Goal: Information Seeking & Learning: Check status

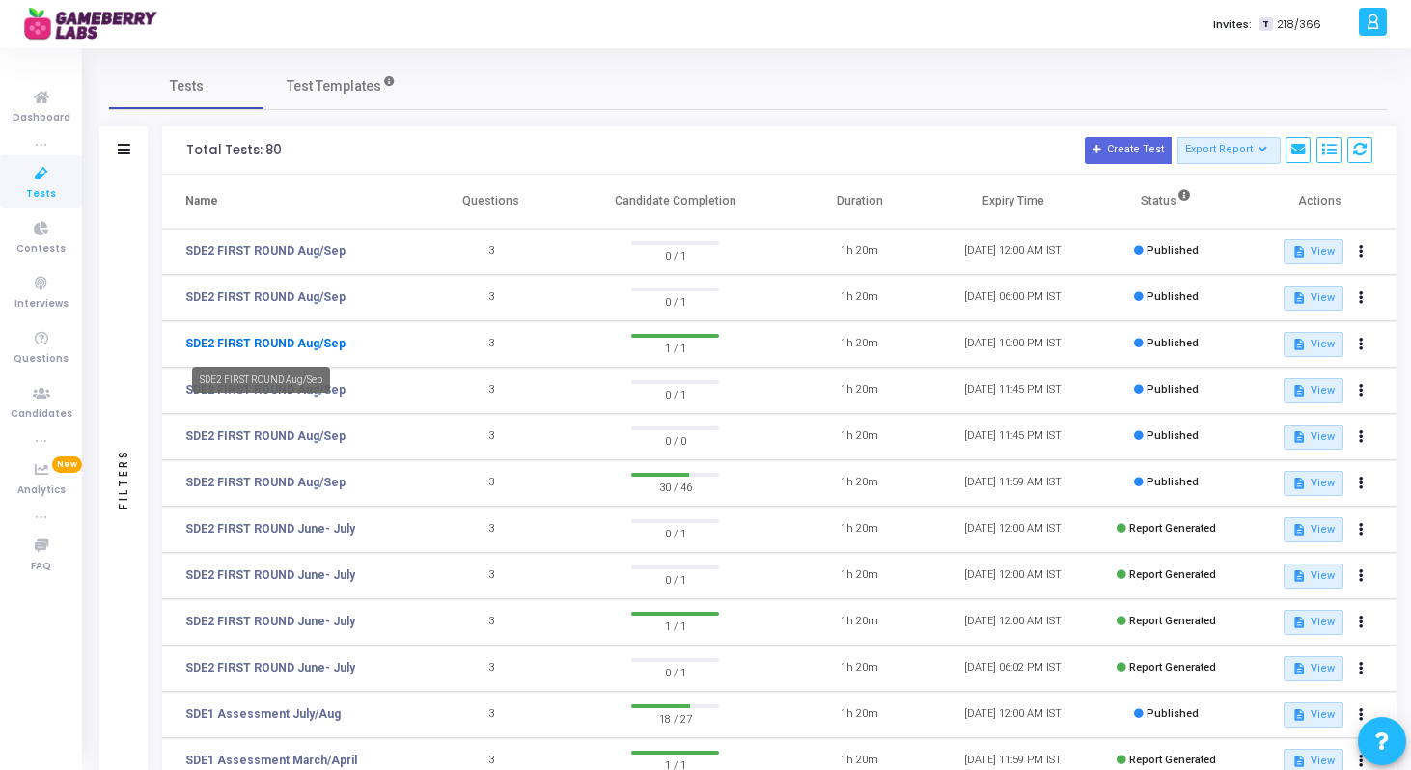
click at [323, 344] on link "SDE2 FIRST ROUND Aug/Sep" at bounding box center [265, 343] width 160 height 17
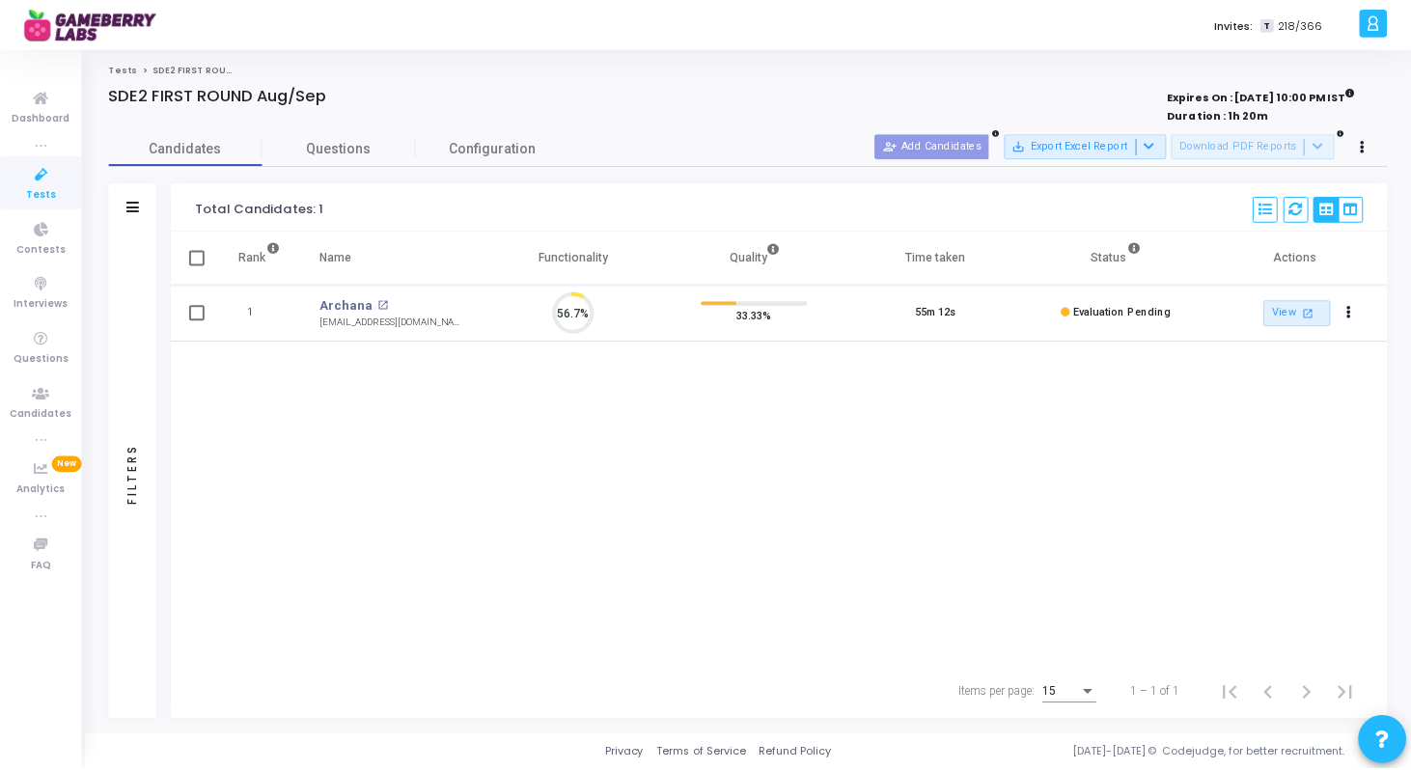
scroll to position [41, 49]
click at [123, 66] on link "Tests" at bounding box center [123, 69] width 29 height 12
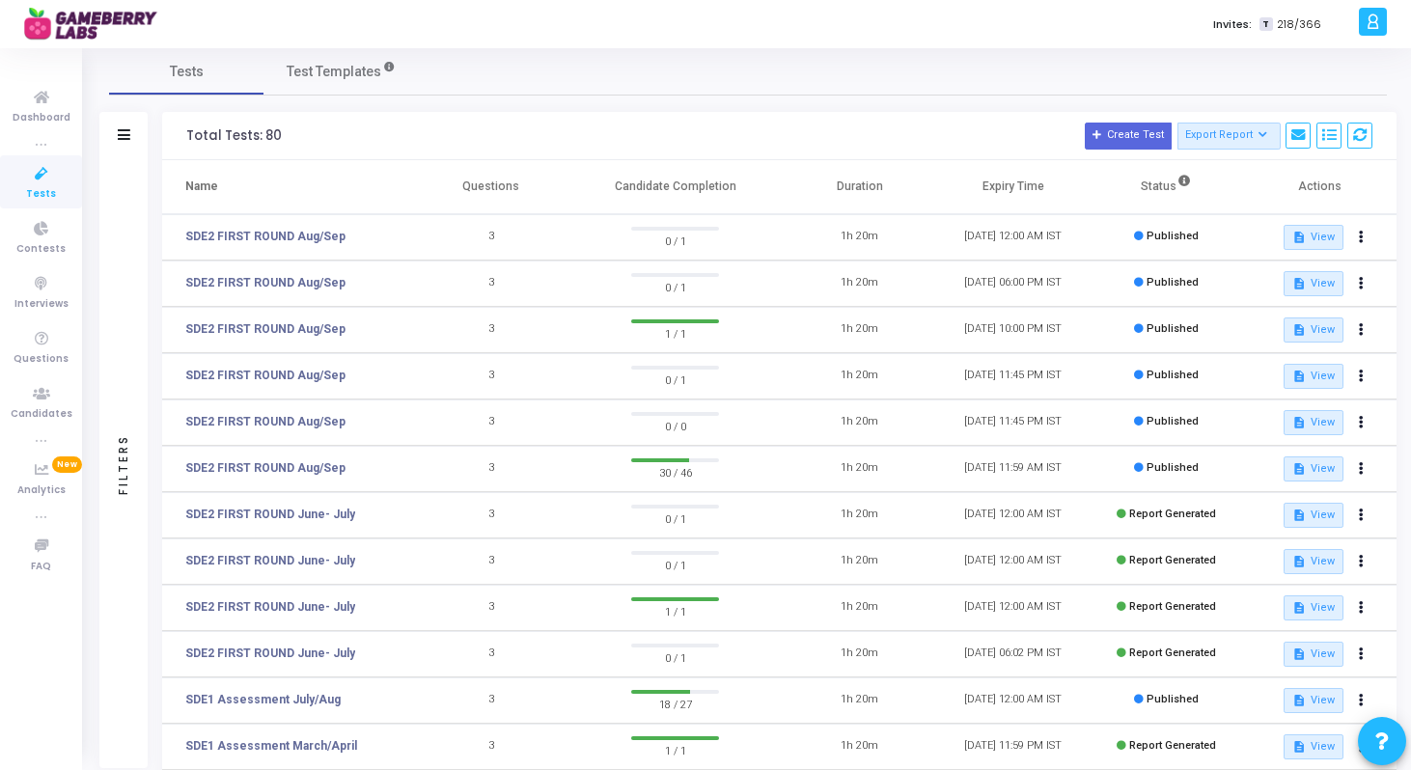
scroll to position [17, 0]
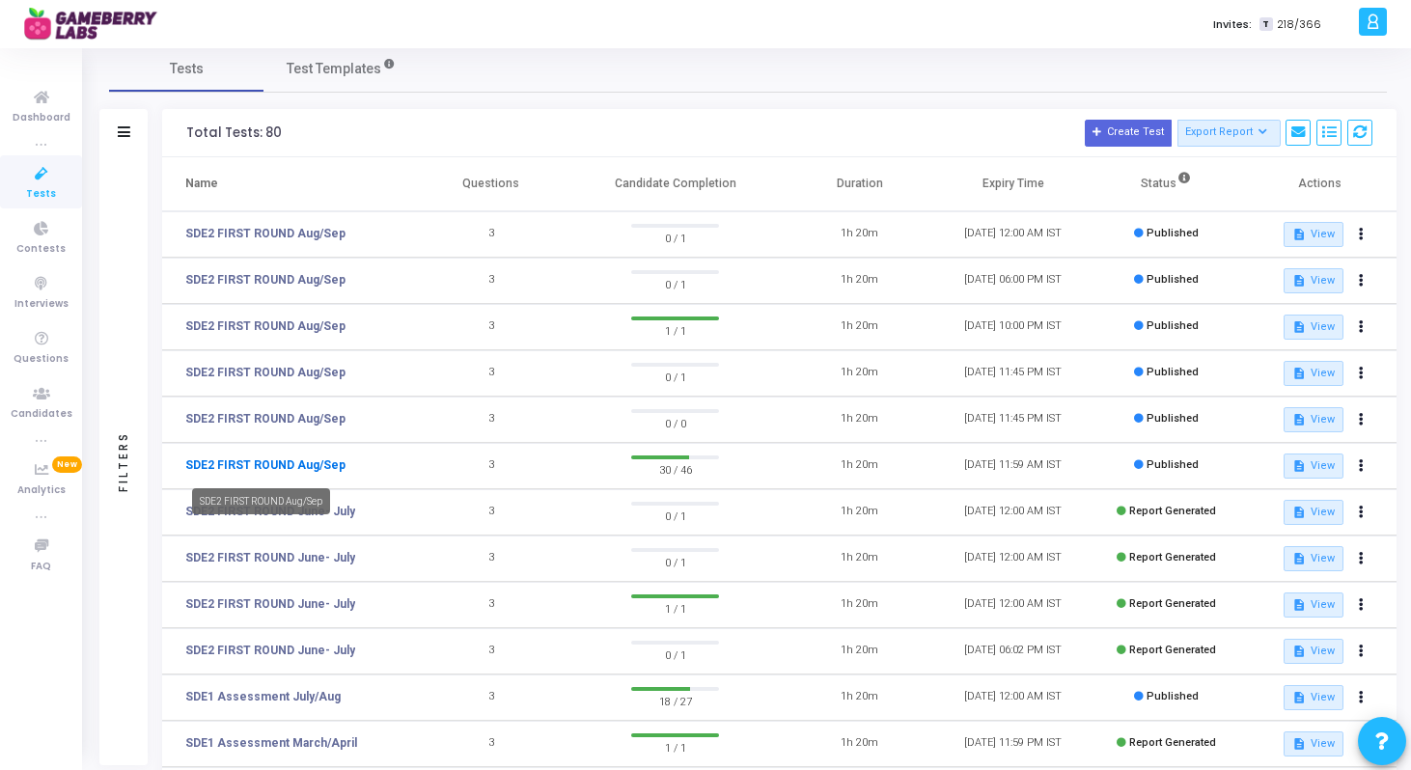
click at [303, 467] on link "SDE2 FIRST ROUND Aug/Sep" at bounding box center [265, 464] width 160 height 17
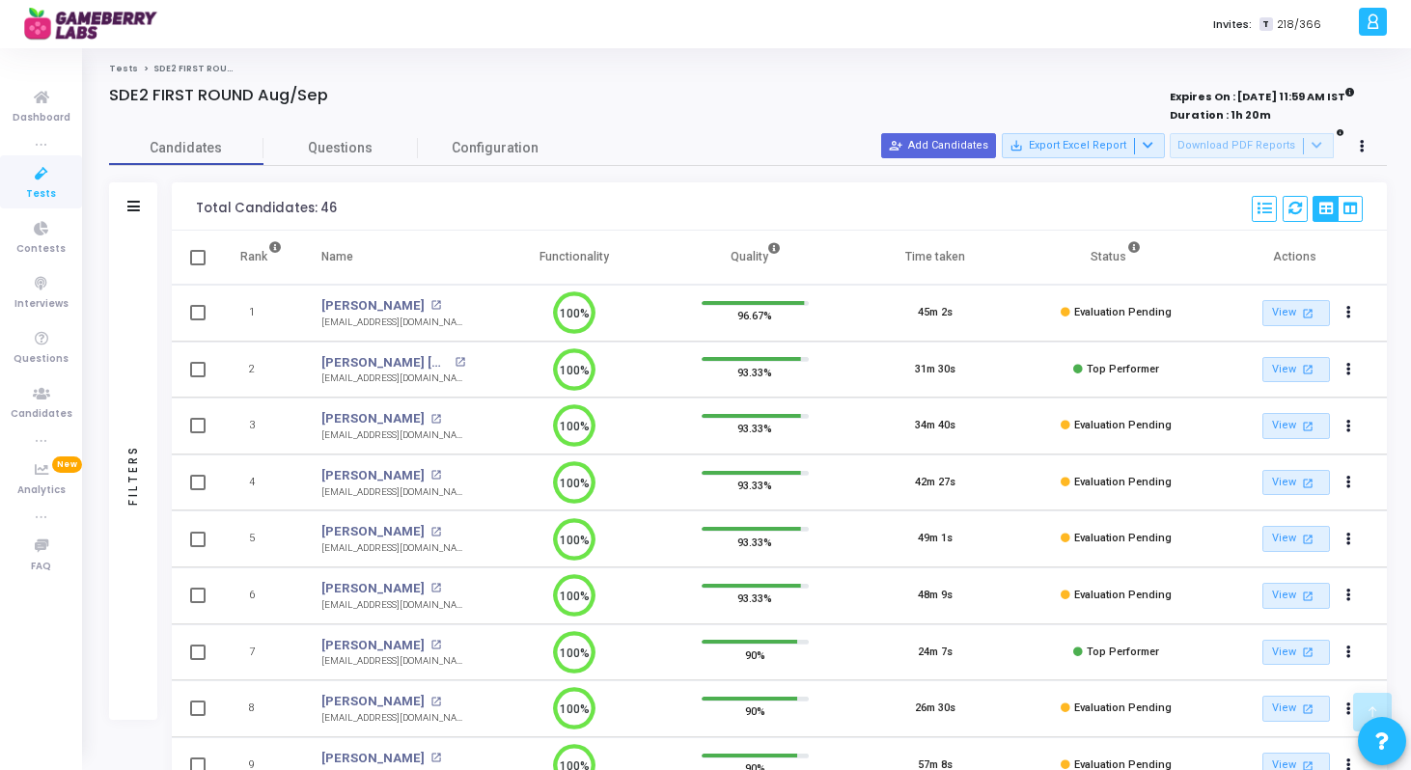
scroll to position [466, 0]
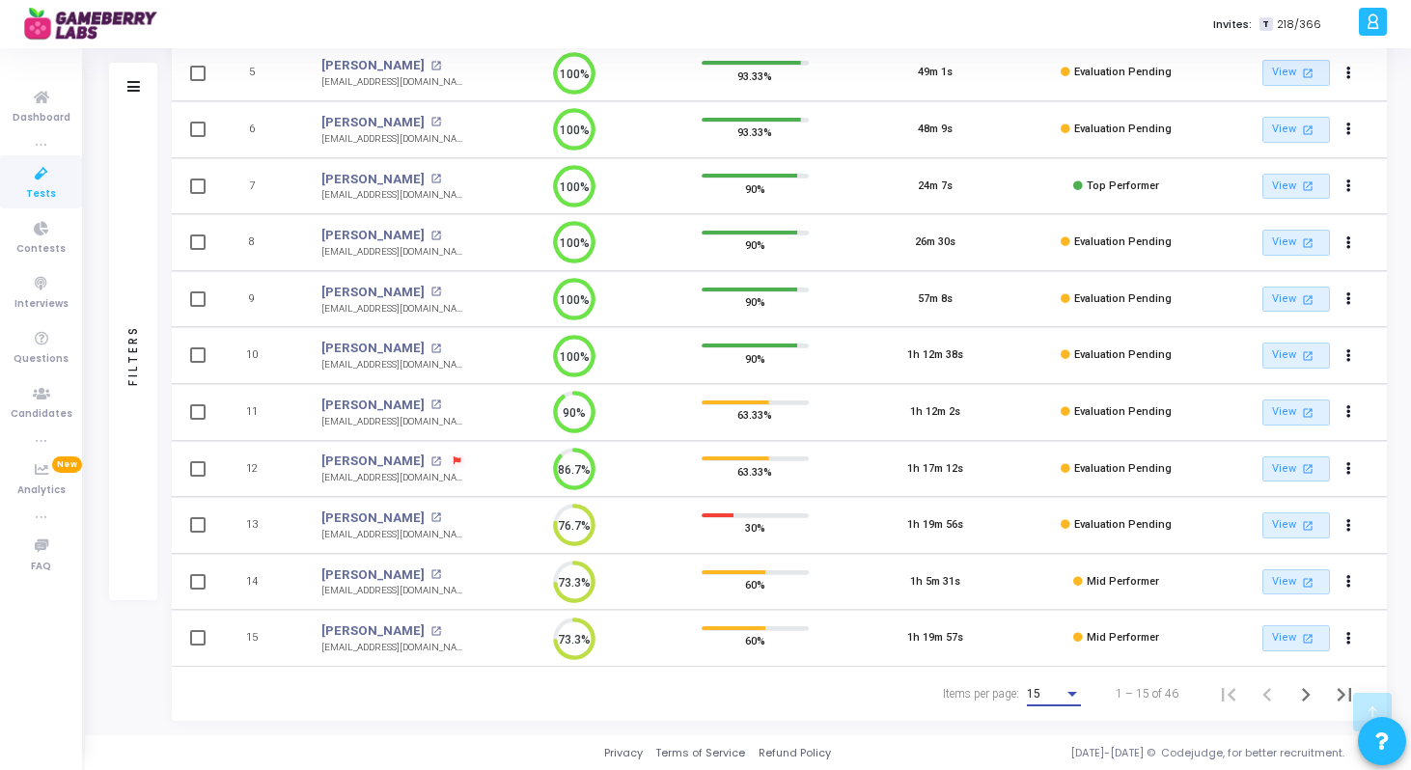
click at [1071, 689] on div "Items per page:" at bounding box center [1071, 693] width 17 height 15
click at [1062, 674] on span "50" at bounding box center [1055, 683] width 54 height 35
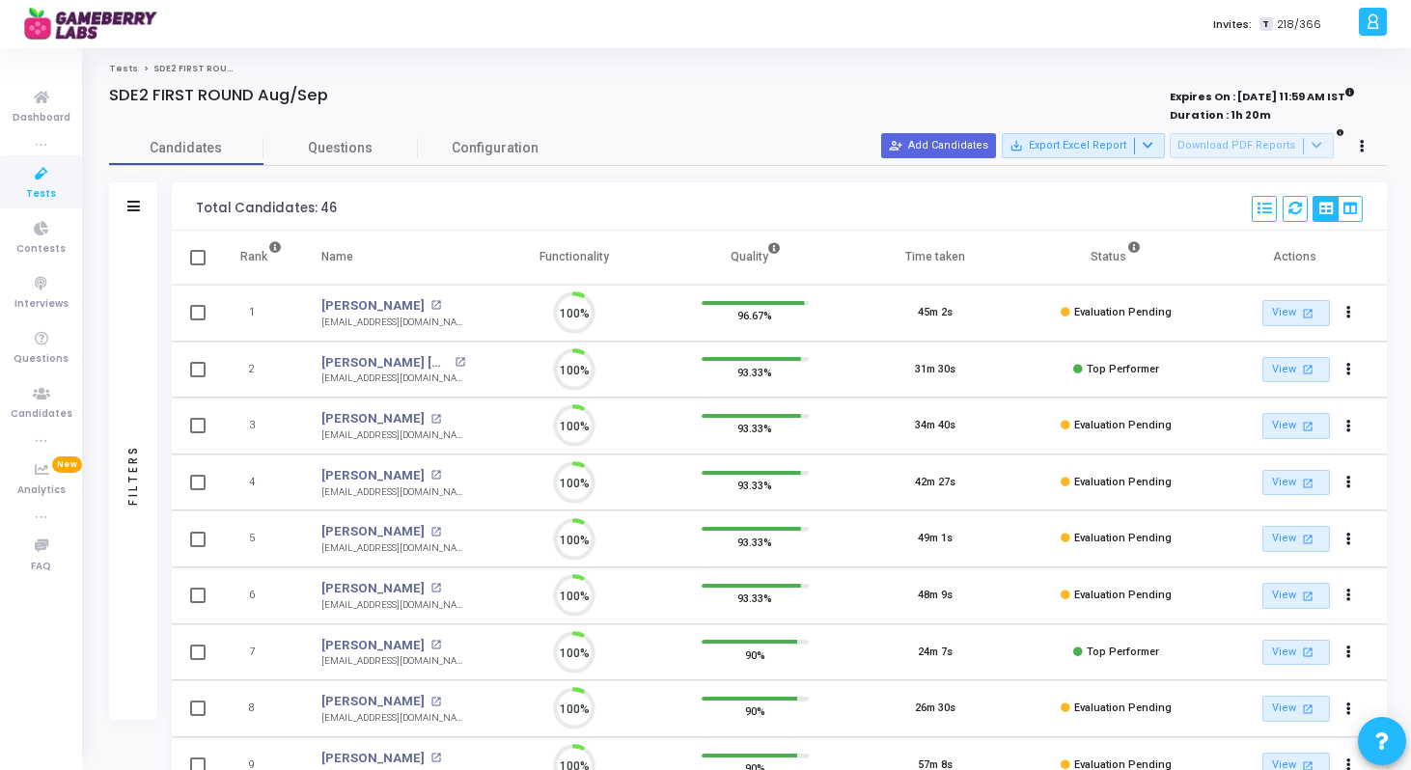
scroll to position [41, 49]
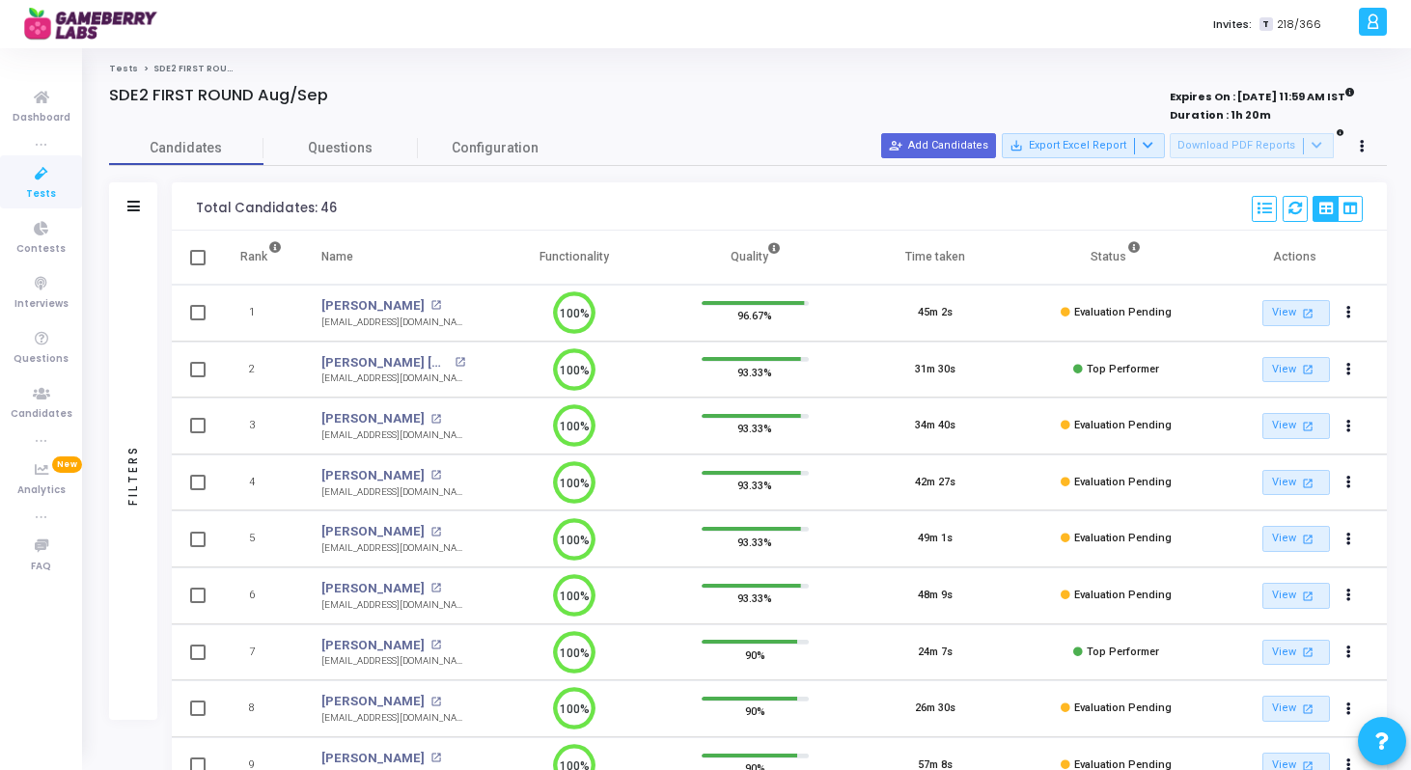
click at [126, 65] on link "Tests" at bounding box center [123, 69] width 29 height 12
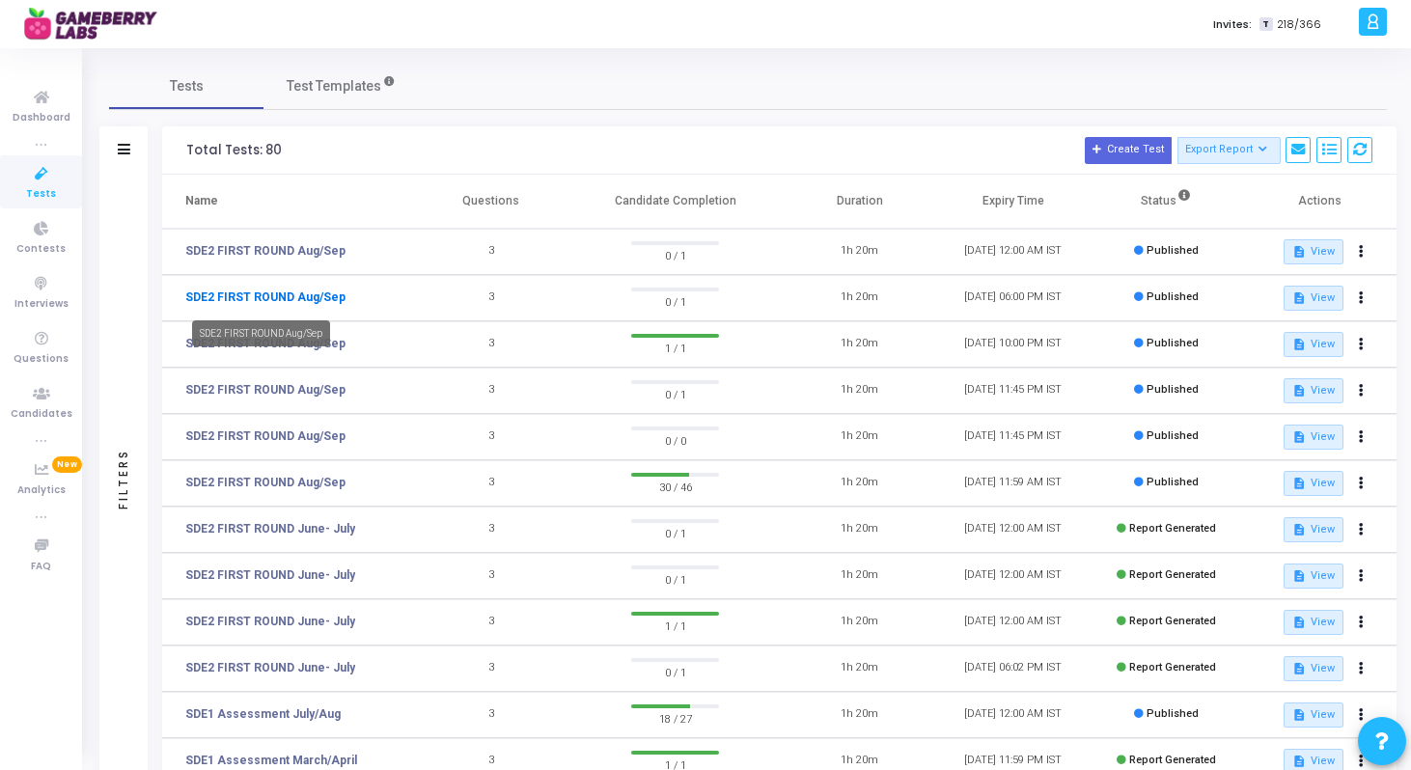
click at [315, 299] on link "SDE2 FIRST ROUND Aug/Sep" at bounding box center [265, 297] width 160 height 17
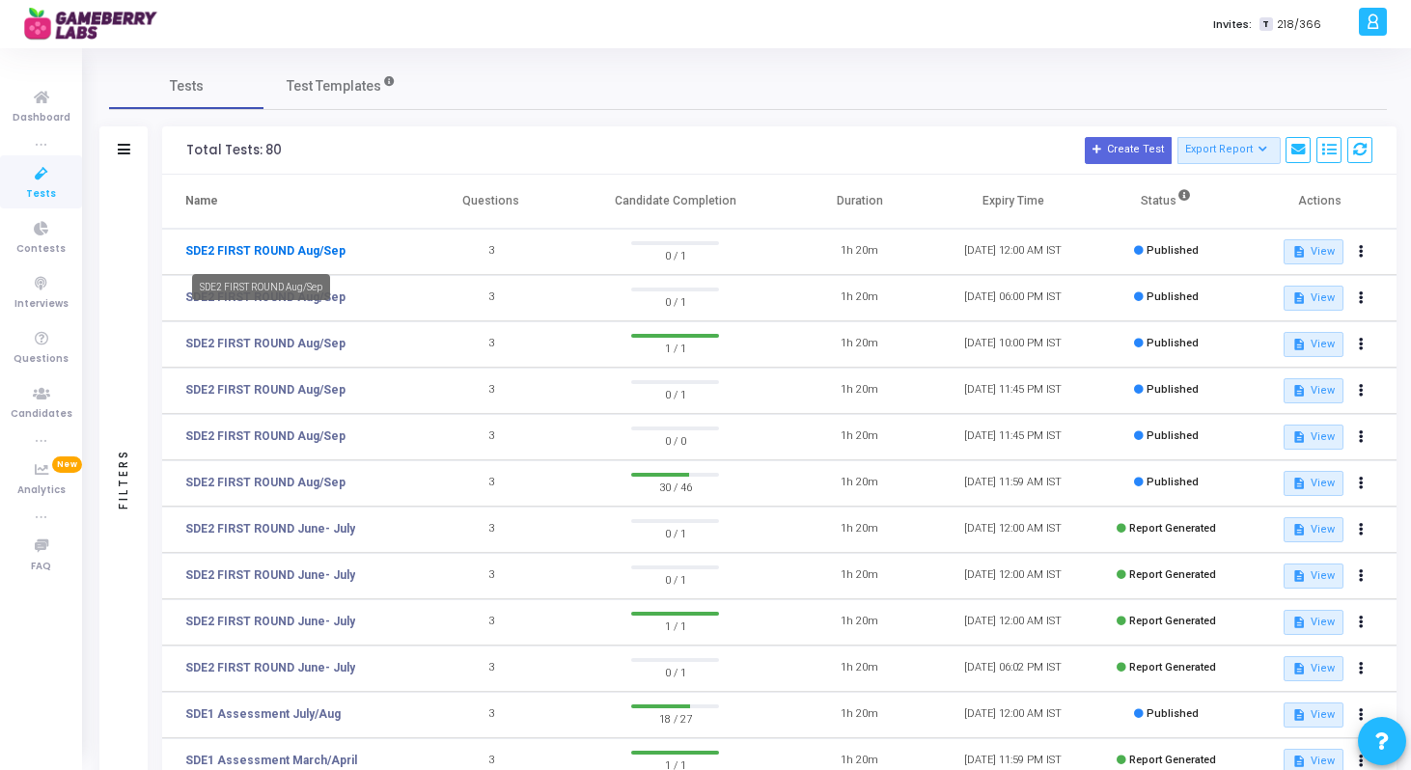
click at [295, 253] on link "SDE2 FIRST ROUND Aug/Sep" at bounding box center [265, 250] width 160 height 17
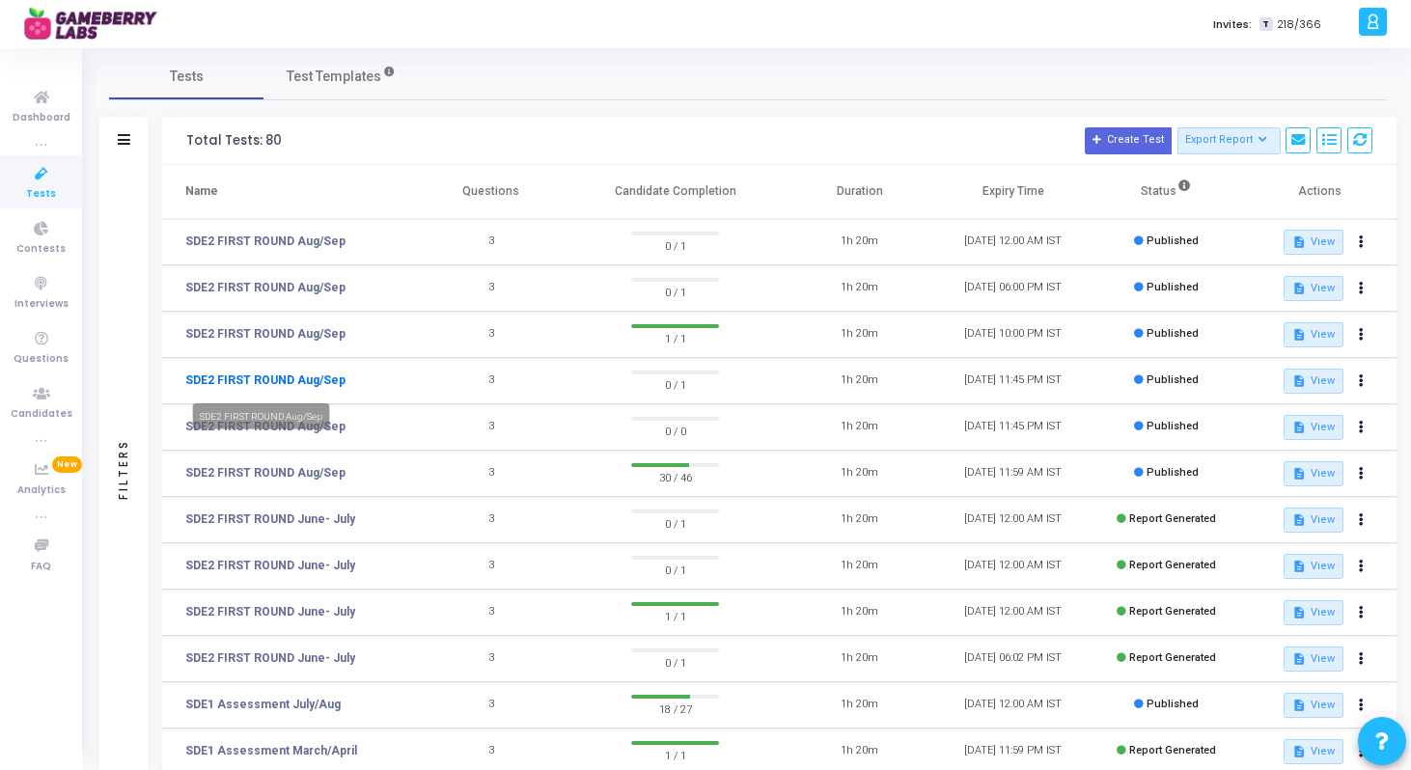
click at [309, 384] on link "SDE2 FIRST ROUND Aug/Sep" at bounding box center [265, 380] width 160 height 17
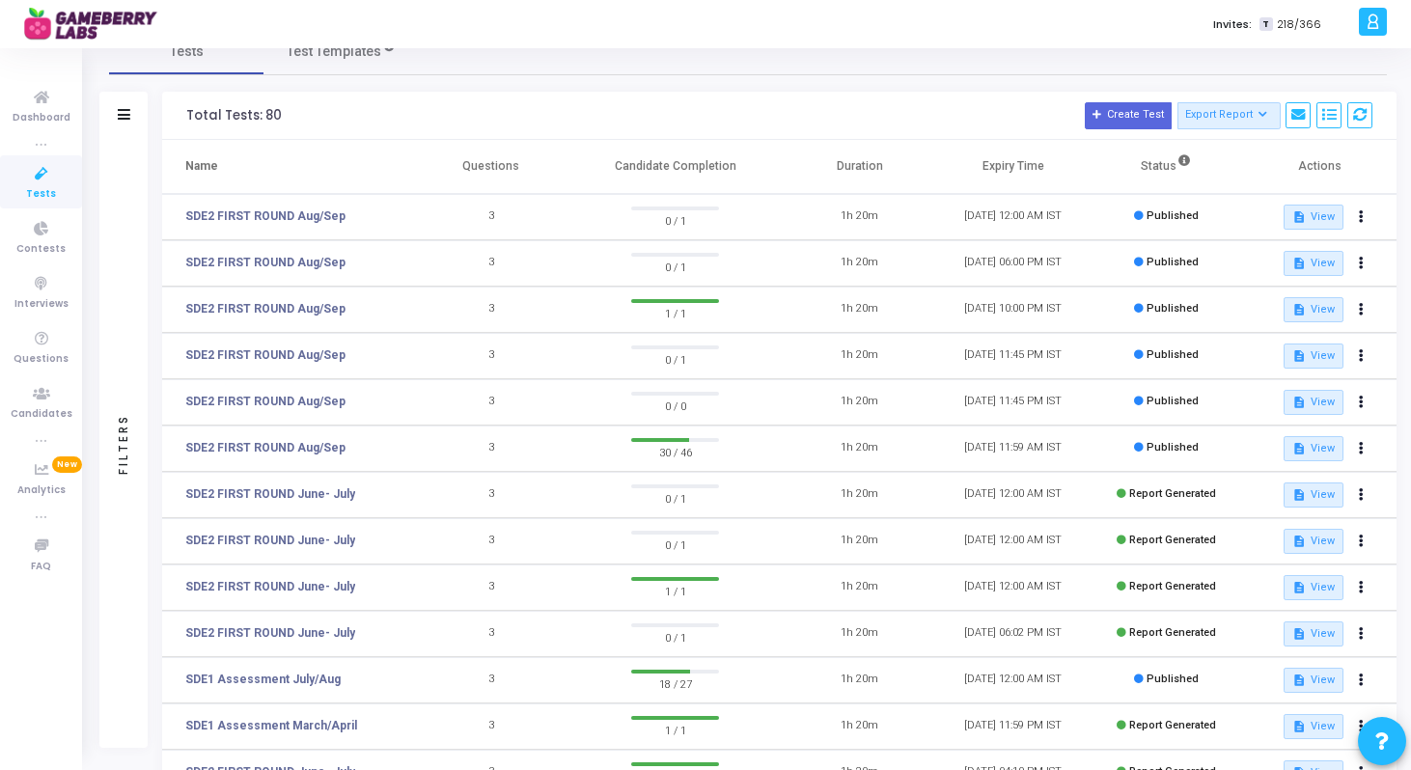
click at [288, 457] on td "SDE2 FIRST ROUND Aug/Sep" at bounding box center [288, 449] width 252 height 46
click at [311, 444] on link "SDE2 FIRST ROUND Aug/Sep" at bounding box center [265, 447] width 160 height 17
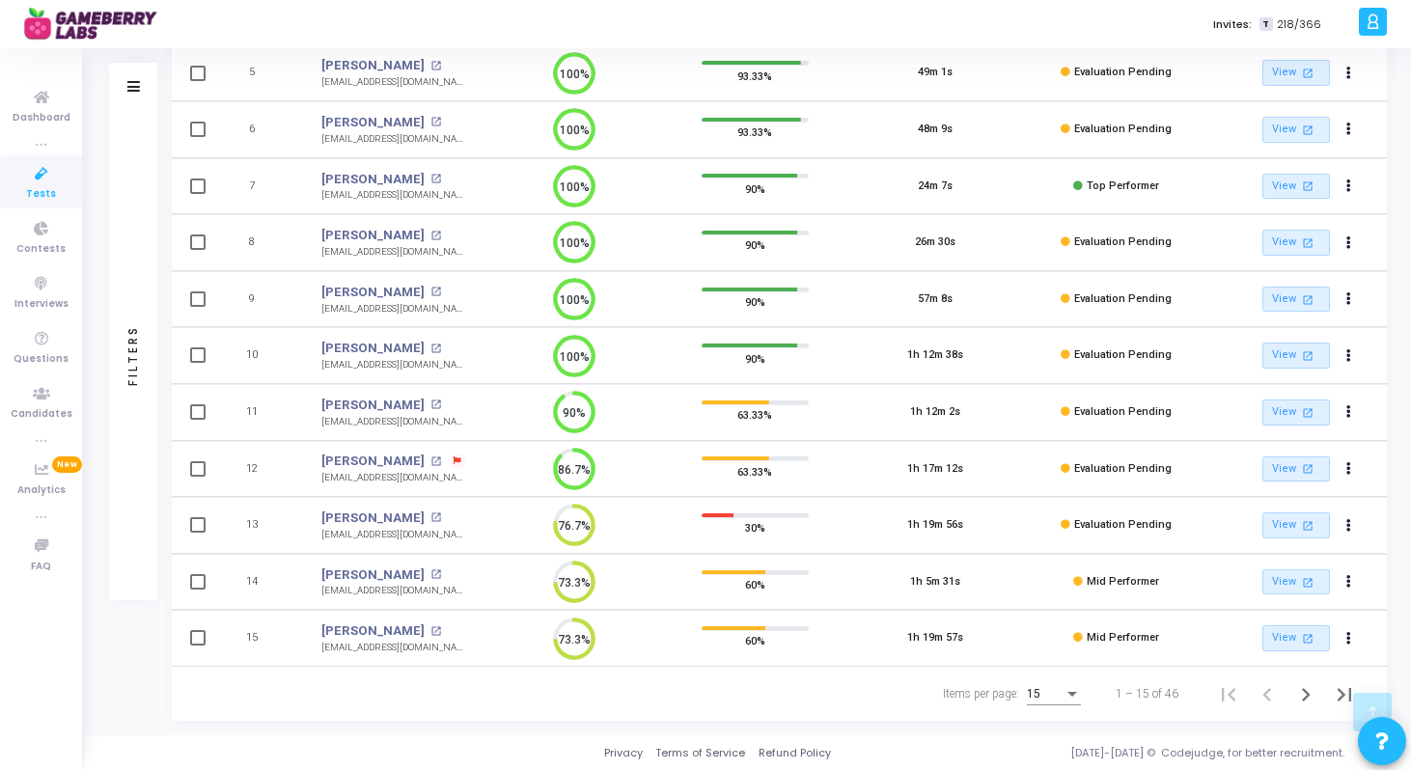
click at [1045, 679] on div "15" at bounding box center [1054, 690] width 54 height 32
click at [1059, 686] on span "50" at bounding box center [1055, 683] width 54 height 35
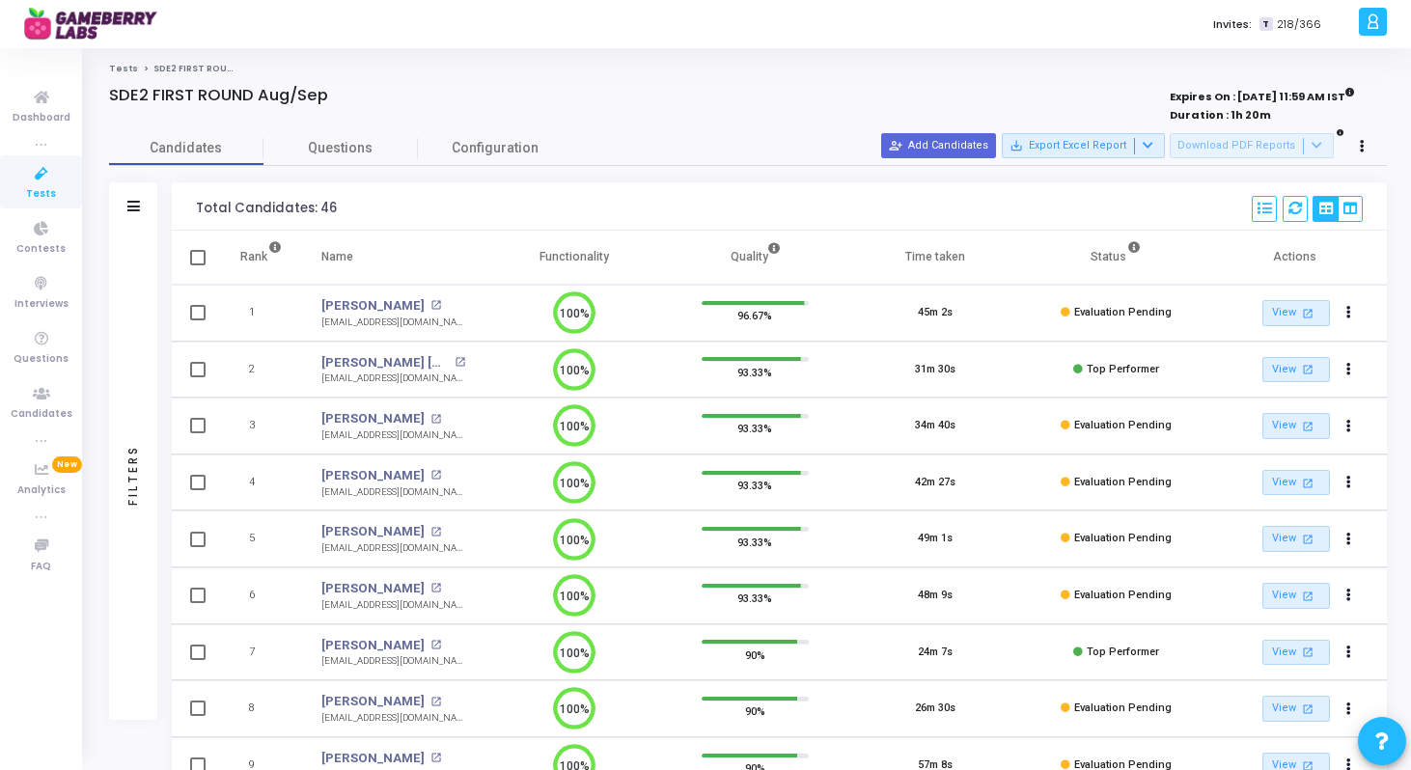
click at [125, 66] on link "Tests" at bounding box center [123, 69] width 29 height 12
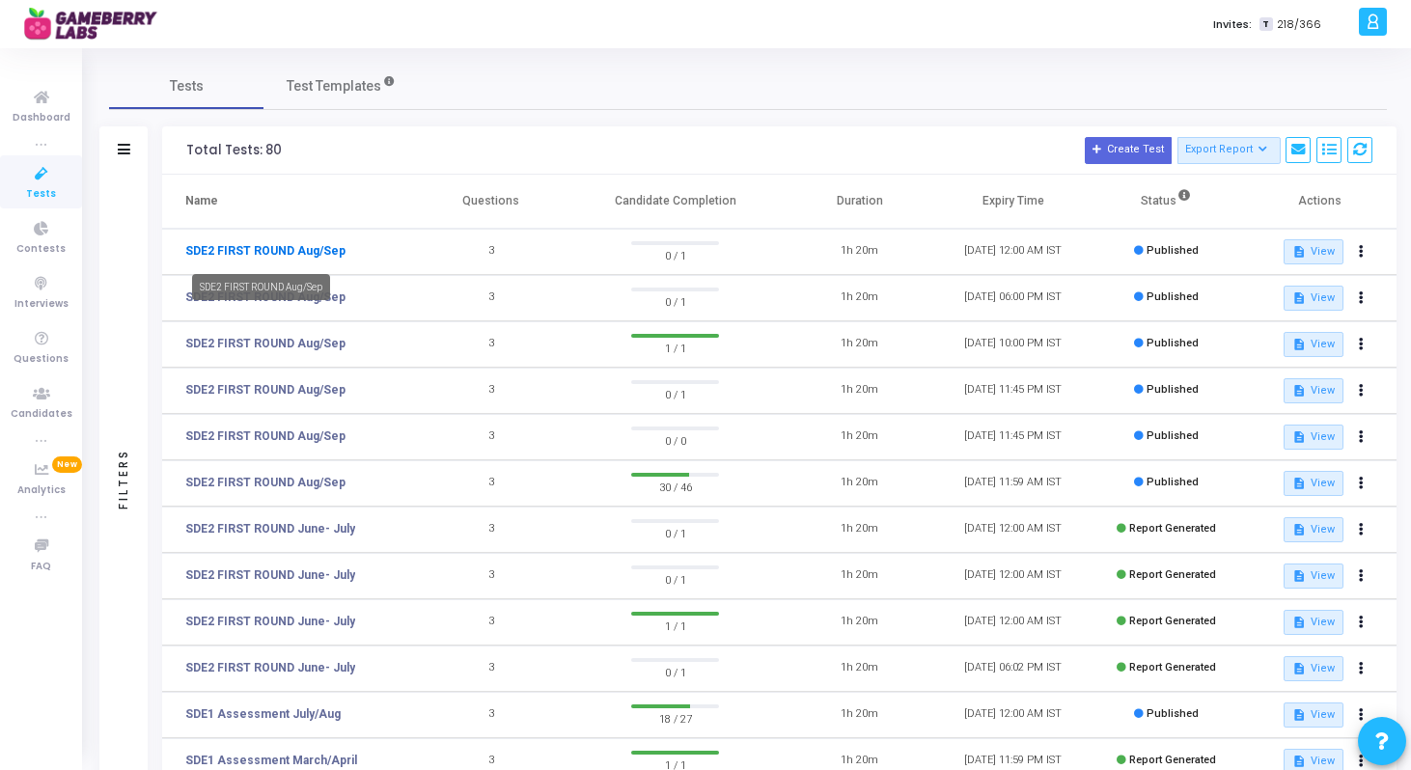
click at [293, 245] on link "SDE2 FIRST ROUND Aug/Sep" at bounding box center [265, 250] width 160 height 17
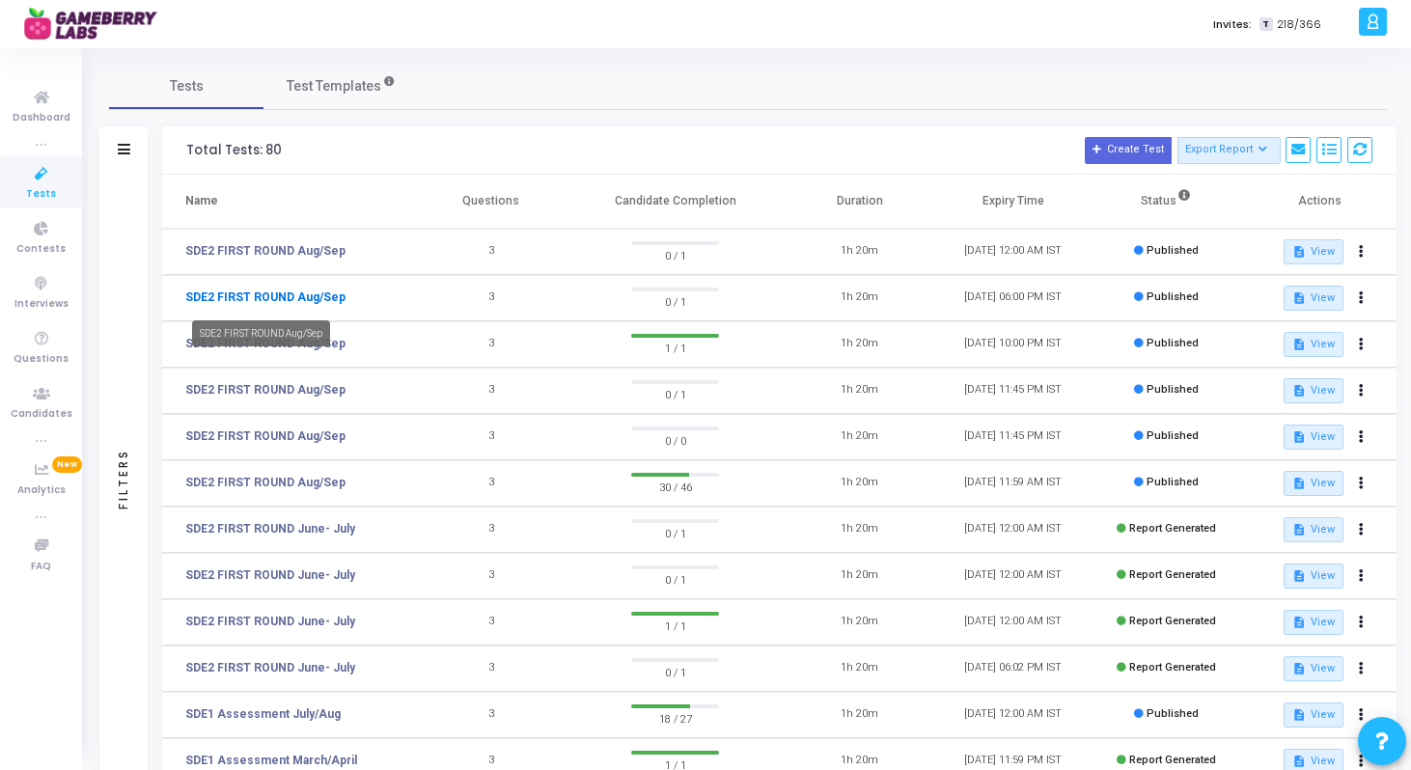
click at [259, 300] on link "SDE2 FIRST ROUND Aug/Sep" at bounding box center [265, 297] width 160 height 17
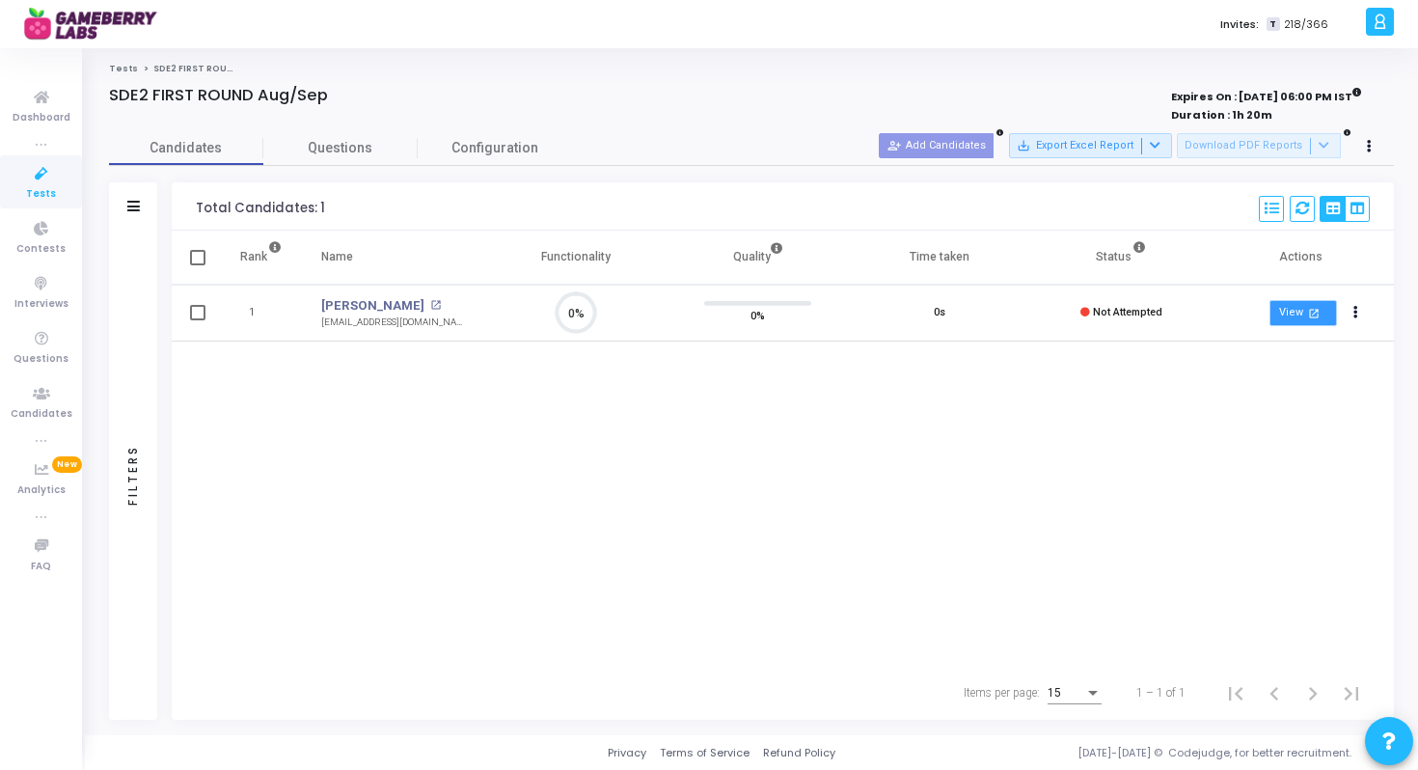
click at [1300, 311] on link "View open_in_new" at bounding box center [1304, 313] width 68 height 26
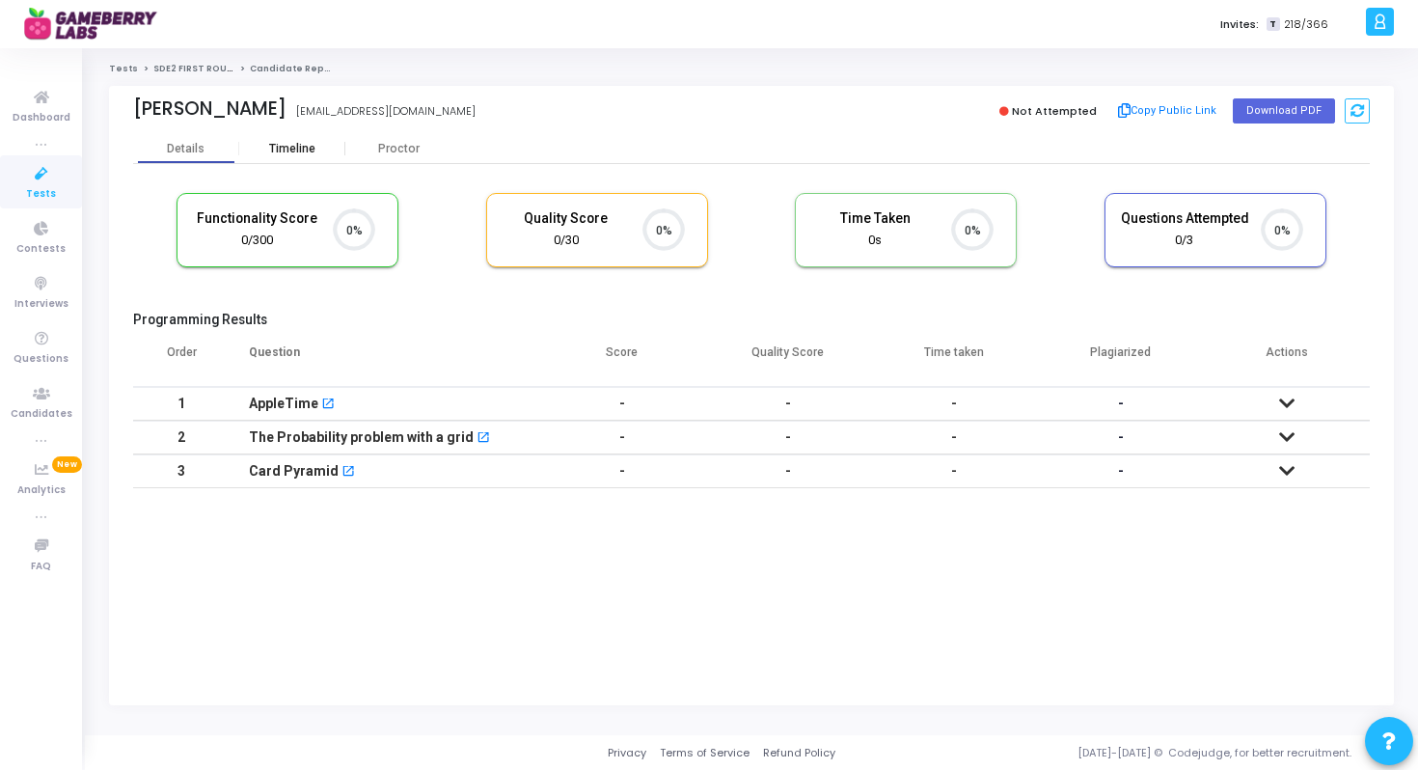
click at [297, 151] on div "Timeline" at bounding box center [292, 149] width 46 height 14
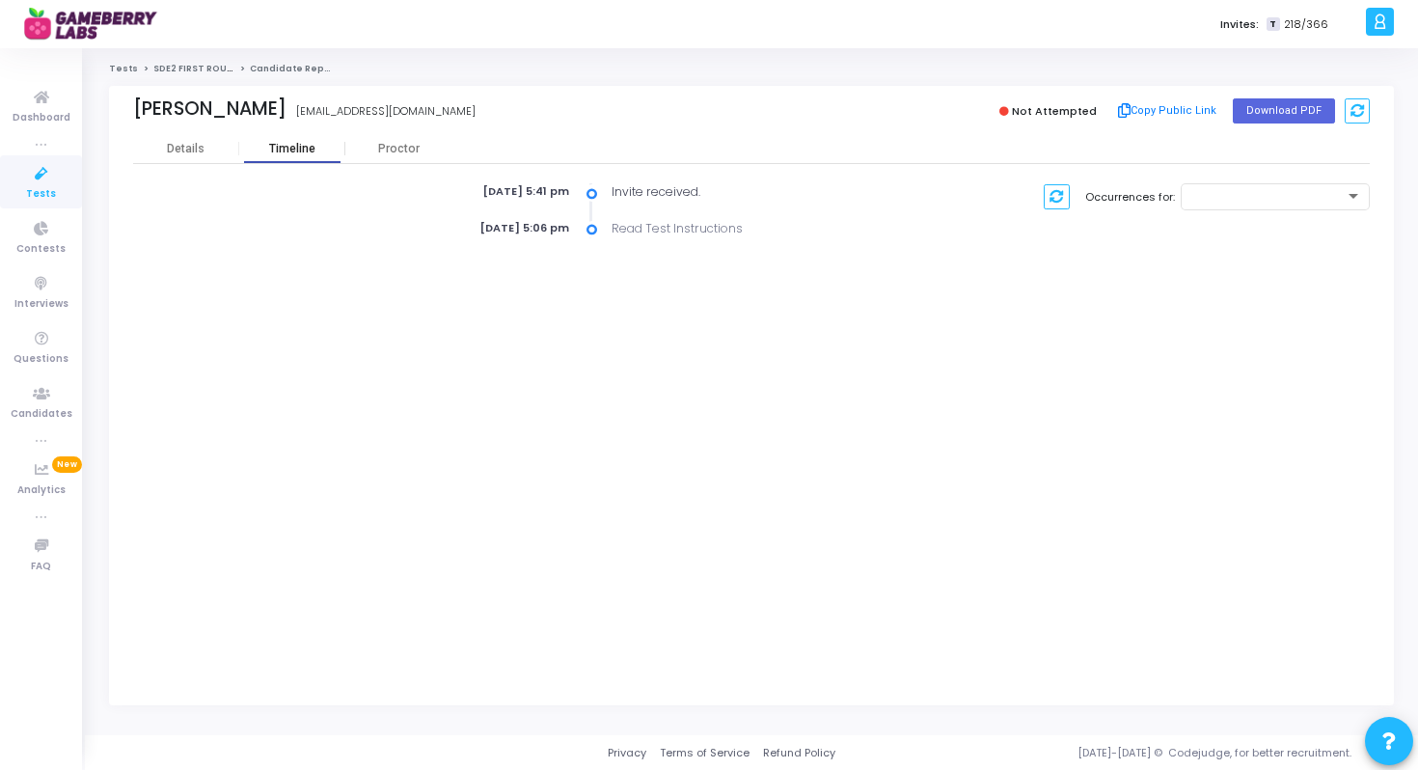
click at [344, 151] on div "Timeline" at bounding box center [292, 149] width 106 height 14
click at [369, 149] on div "Proctor" at bounding box center [398, 149] width 106 height 14
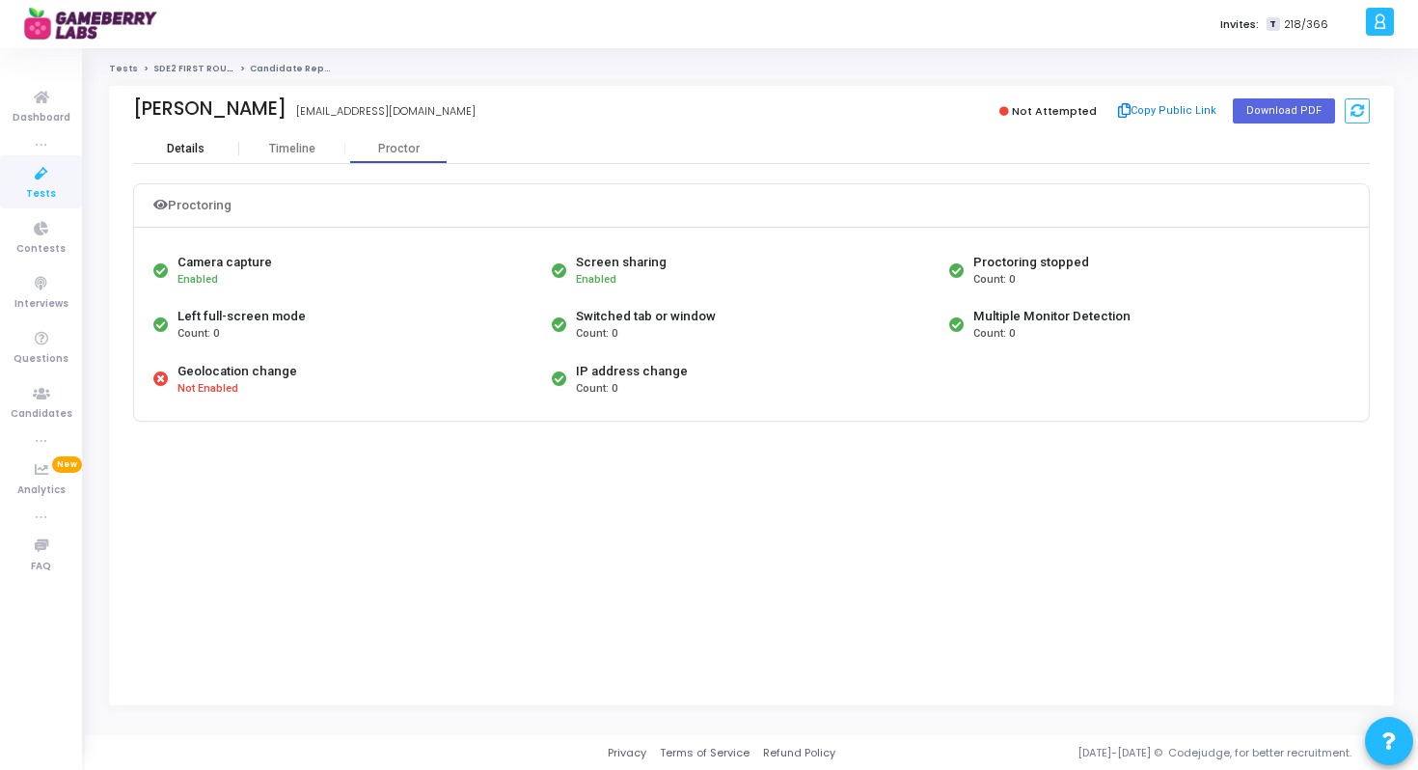
click at [200, 141] on div "Details" at bounding box center [186, 148] width 106 height 29
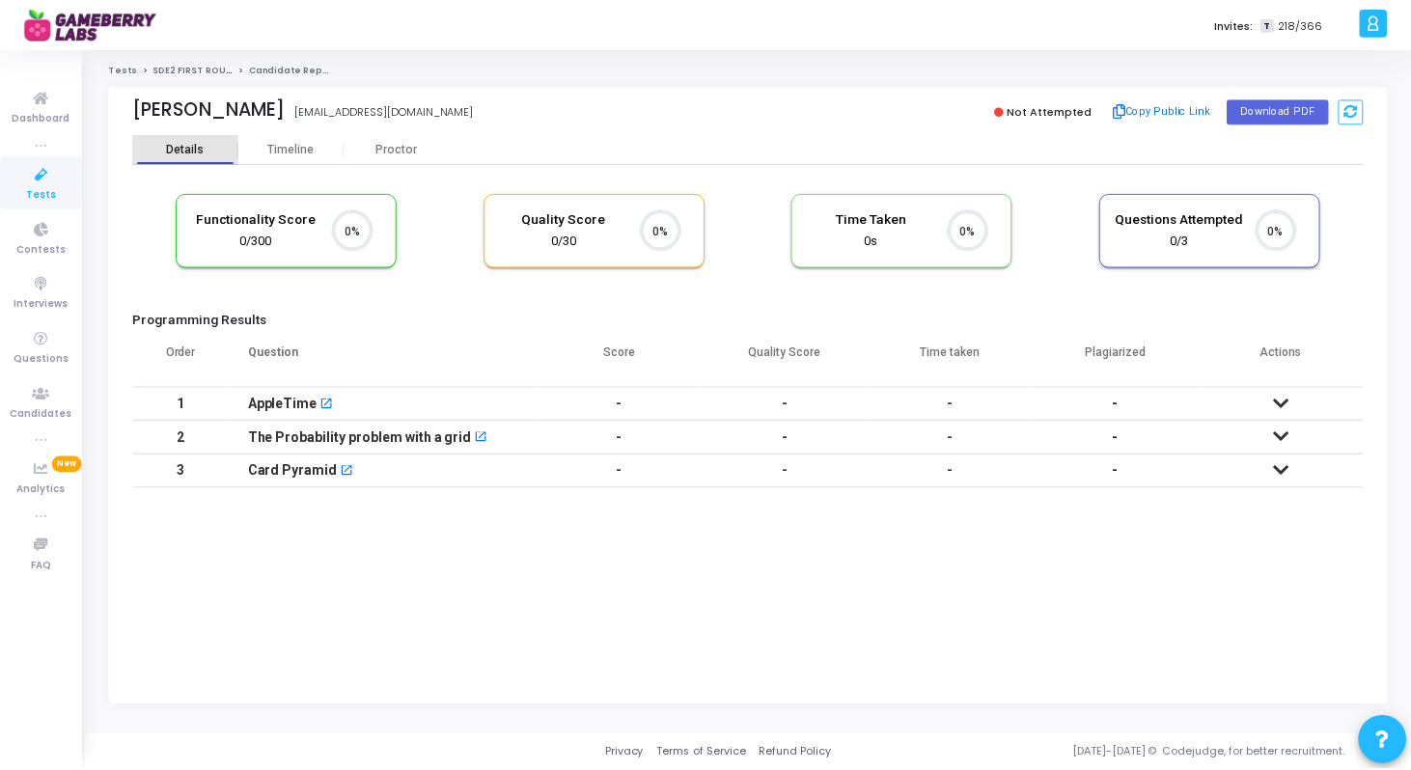
scroll to position [41, 49]
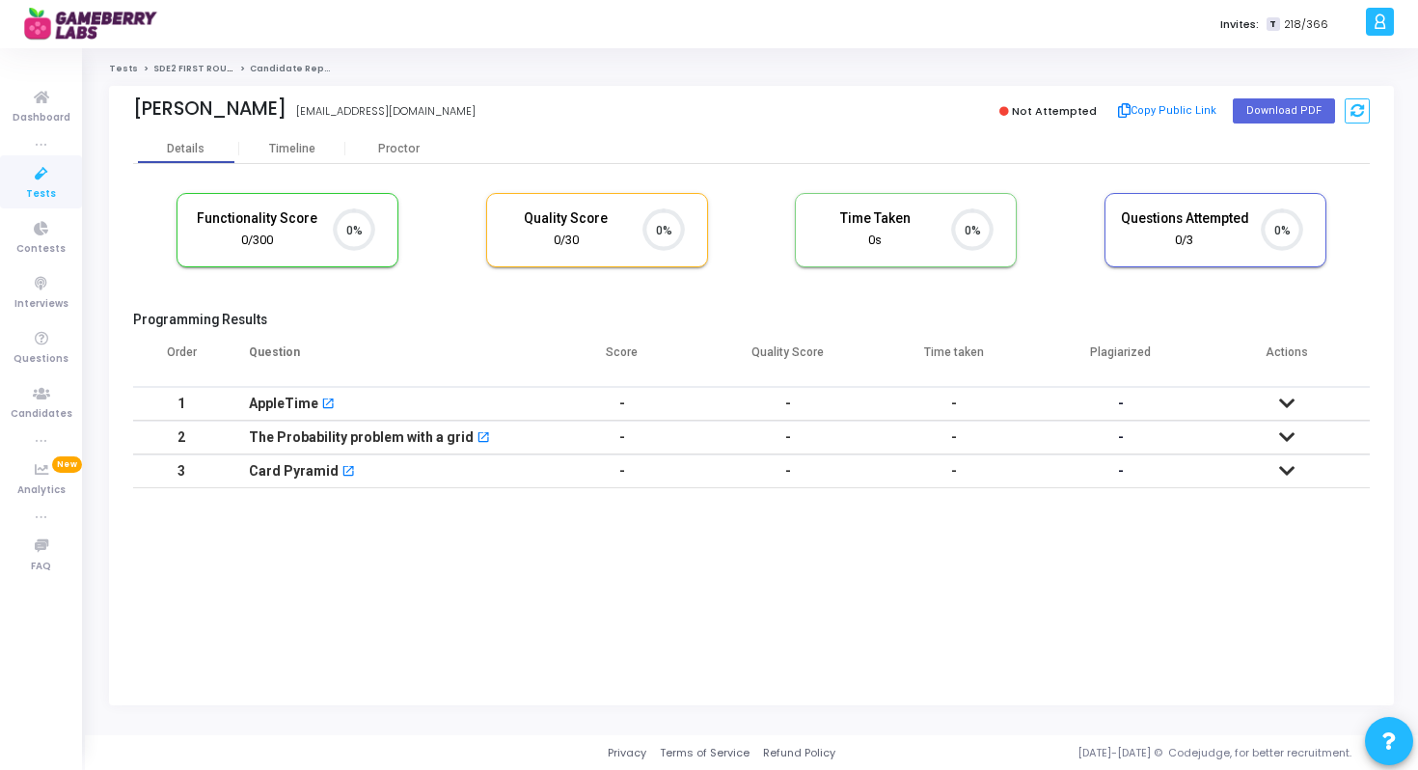
click at [126, 68] on link "Tests" at bounding box center [123, 69] width 29 height 12
